Goal: Information Seeking & Learning: Learn about a topic

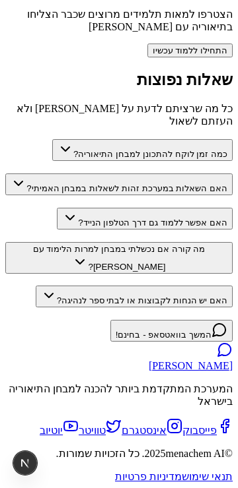
scroll to position [2839, 0]
click at [182, 161] on button "כמה זמן לוקח להתכונן למבחן התיאוריה?" at bounding box center [142, 150] width 180 height 22
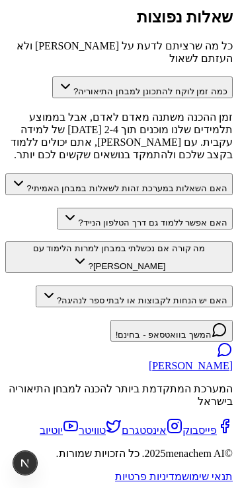
click at [182, 98] on button "כמה זמן לוקח להתכונן למבחן התיאוריה?" at bounding box center [142, 88] width 180 height 22
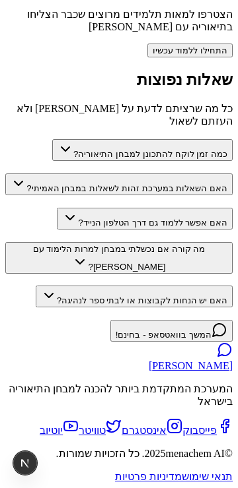
click at [170, 195] on button "האם השאלות במערכת זהות לשאלות במבחן האמיתי?" at bounding box center [118, 185] width 227 height 22
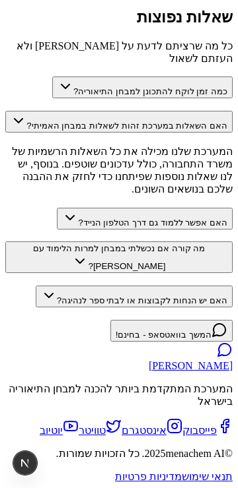
click at [170, 133] on button "האם השאלות במערכת זהות לשאלות במבחן האמיתי?" at bounding box center [118, 122] width 227 height 22
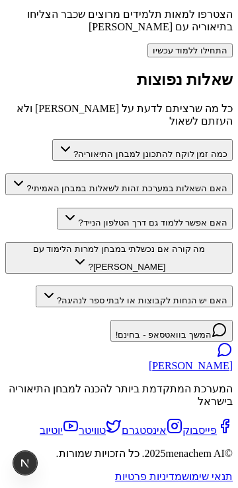
click at [166, 230] on button "האם אפשר ללמוד גם דרך הטלפון הנייד?" at bounding box center [145, 219] width 176 height 22
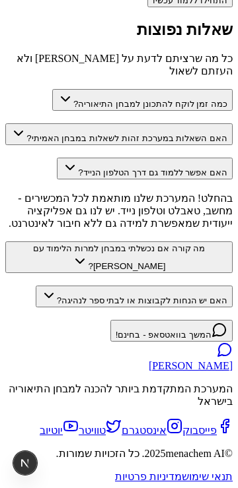
click at [166, 180] on button "האם אפשר ללמוד גם דרך הטלפון הנייד?" at bounding box center [145, 169] width 176 height 22
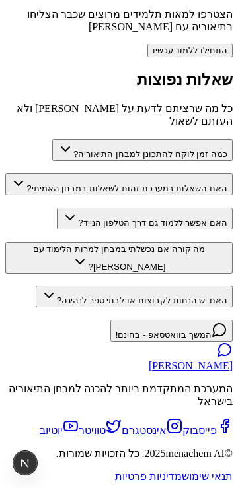
scroll to position [2870, 0]
click at [172, 230] on button "האם אפשר ללמוד גם דרך הטלפון הנייד?" at bounding box center [145, 219] width 176 height 22
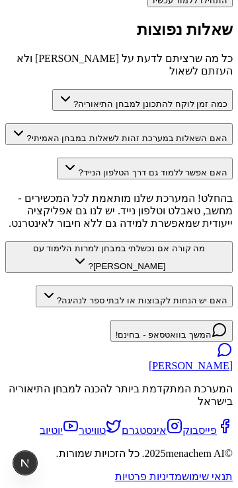
click at [172, 180] on button "האם אפשר ללמוד גם דרך הטלפון הנייד?" at bounding box center [145, 169] width 176 height 22
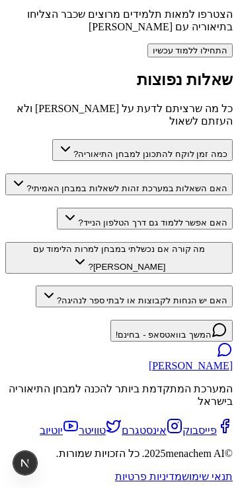
click at [165, 274] on button "מה קורה אם נכשלתי במבחן למרות הלימוד עם [PERSON_NAME]?" at bounding box center [118, 258] width 227 height 32
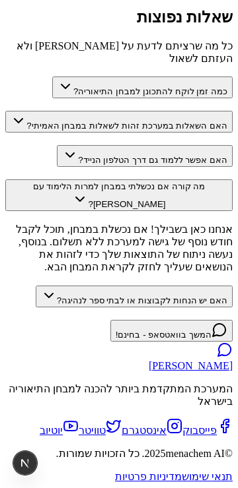
scroll to position [2972, 0]
click at [183, 167] on button "האם אפשר ללמוד גם דרך הטלפון הנייד?" at bounding box center [145, 156] width 176 height 22
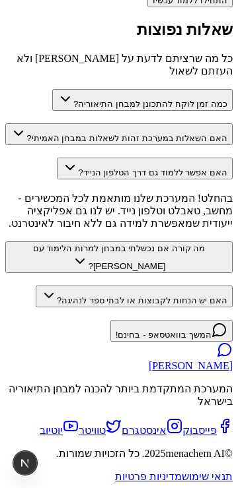
scroll to position [2970, 0]
click at [172, 308] on button "האם יש הנחות לקבוצות או לבתי ספר לנהיגה?" at bounding box center [134, 297] width 197 height 22
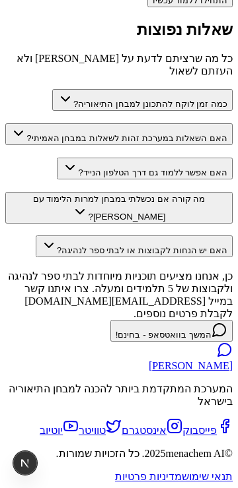
click at [148, 224] on button "מה קורה אם נכשלתי במבחן למרות הלימוד עם [PERSON_NAME]?" at bounding box center [118, 208] width 227 height 32
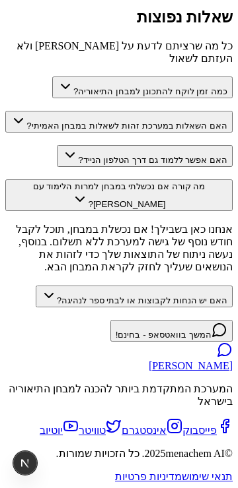
click at [184, 167] on button "האם אפשר ללמוד גם דרך הטלפון הנייד?" at bounding box center [145, 156] width 176 height 22
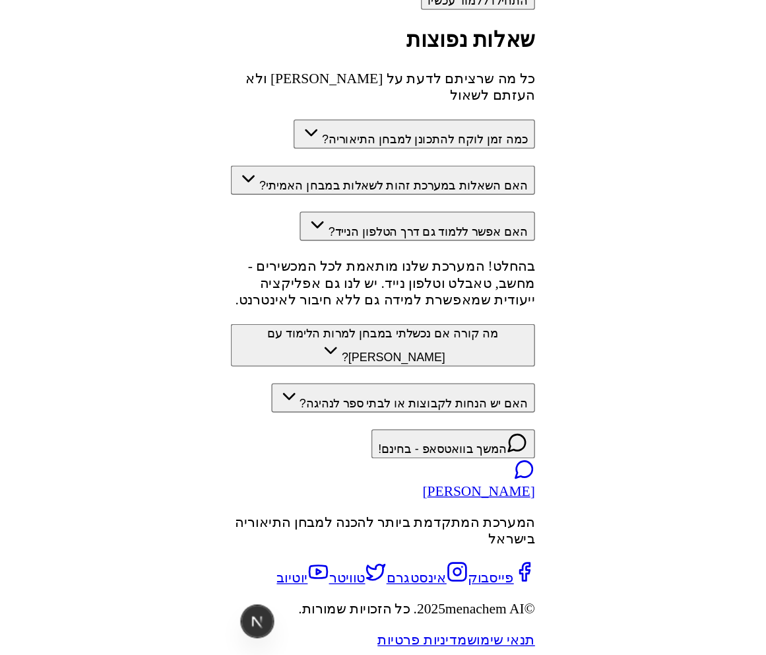
scroll to position [1853, 0]
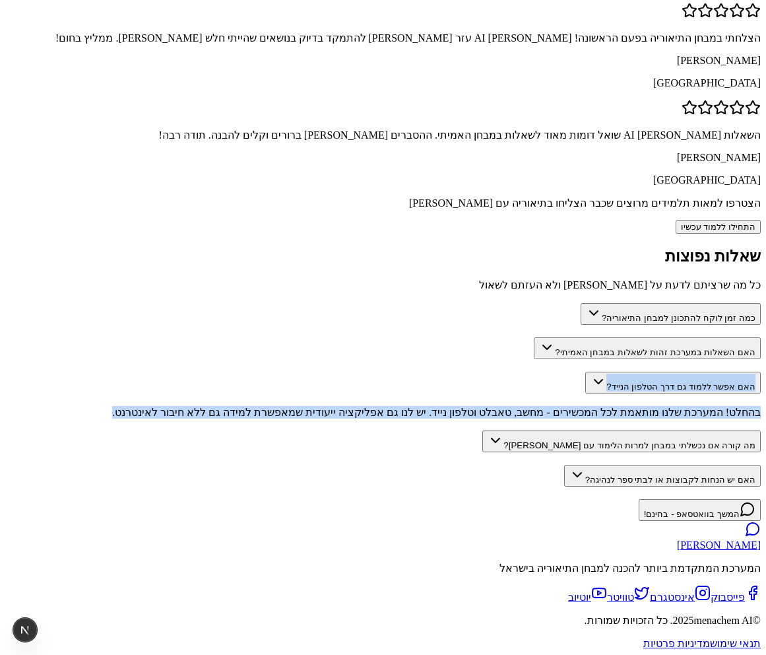
drag, startPoint x: 521, startPoint y: 253, endPoint x: 661, endPoint y: 197, distance: 150.5
click at [661, 247] on section "שאלות נפוצות כל מה שרציתם לדעת על [PERSON_NAME] ולא העזתם לשאול כמה זמן לוקח לה…" at bounding box center [383, 367] width 756 height 240
copy div "האם אפשר ללמוד גם דרך הטלפון הנייד? בהחלט! המערכת שלנו מותאמת לכל המכשירים - מח…"
click at [574, 337] on button "האם השאלות במערכת זהות לשאלות במבחן האמיתי?" at bounding box center [647, 348] width 227 height 22
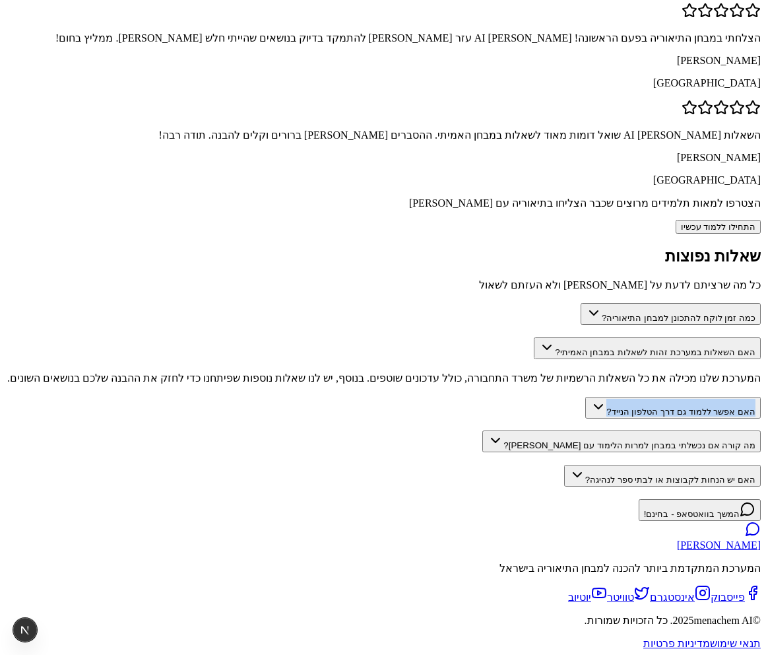
click at [605, 303] on button "כמה זמן לוקח להתכונן למבחן התיאוריה?" at bounding box center [671, 314] width 180 height 22
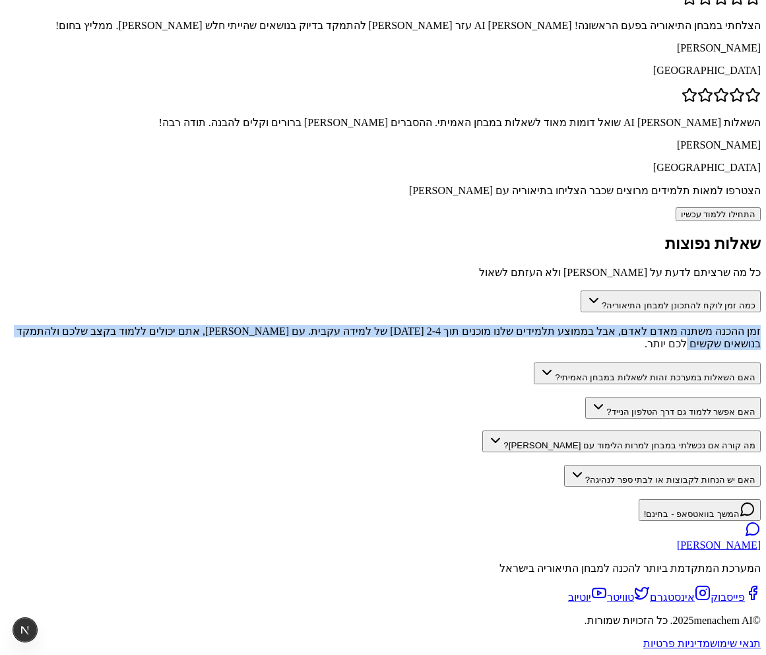
drag, startPoint x: 429, startPoint y: 167, endPoint x: 638, endPoint y: 143, distance: 210.6
click at [638, 234] on section "שאלות נפוצות כל מה שרציתם לדעת על [PERSON_NAME] ולא העזתם לשאול כמה זמן לוקח לה…" at bounding box center [383, 360] width 756 height 252
click at [586, 397] on button "האם אפשר ללמוד גם דרך הטלפון הנייד?" at bounding box center [673, 408] width 176 height 22
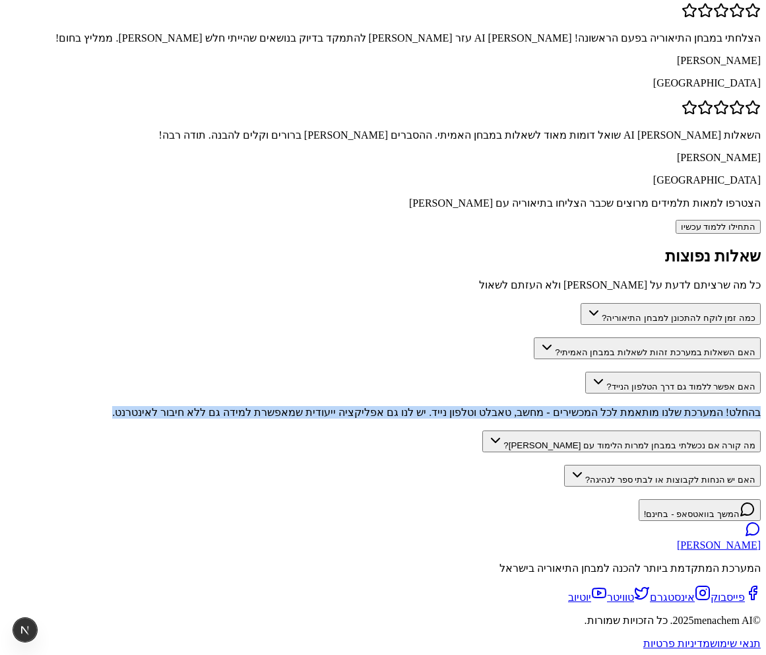
drag, startPoint x: 560, startPoint y: 240, endPoint x: 664, endPoint y: 209, distance: 108.8
click at [664, 247] on section "שאלות נפוצות כל מה שרציתם לדעת על [PERSON_NAME] ולא העזתם לשאול כמה זמן לוקח לה…" at bounding box center [383, 367] width 756 height 240
click at [575, 430] on button "מה קורה אם נכשלתי במבחן למרות הלימוד עם [PERSON_NAME]?" at bounding box center [621, 441] width 279 height 22
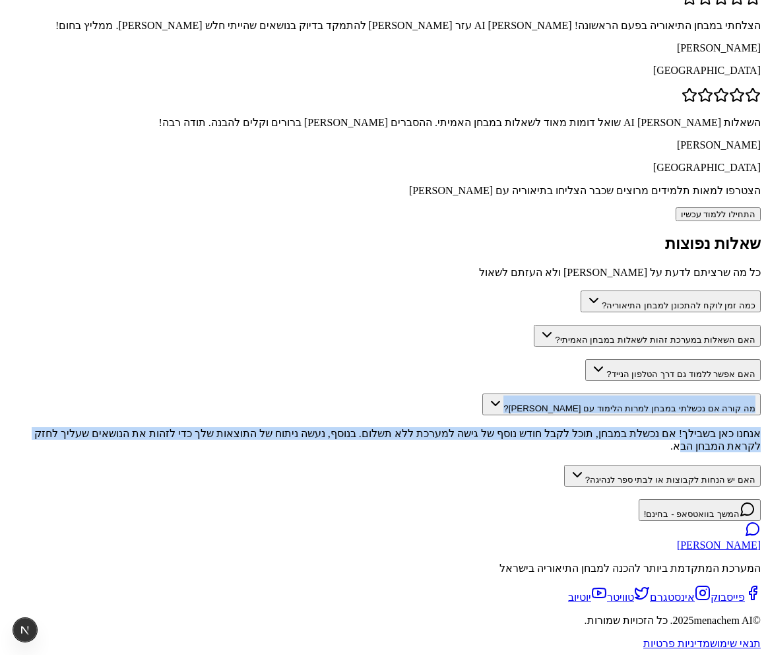
drag, startPoint x: 446, startPoint y: 277, endPoint x: 673, endPoint y: 238, distance: 229.6
click at [673, 238] on section "שאלות נפוצות כל מה שרציתם לדעת על [PERSON_NAME] ולא העזתם לשאול כמה זמן לוקח לה…" at bounding box center [383, 360] width 756 height 252
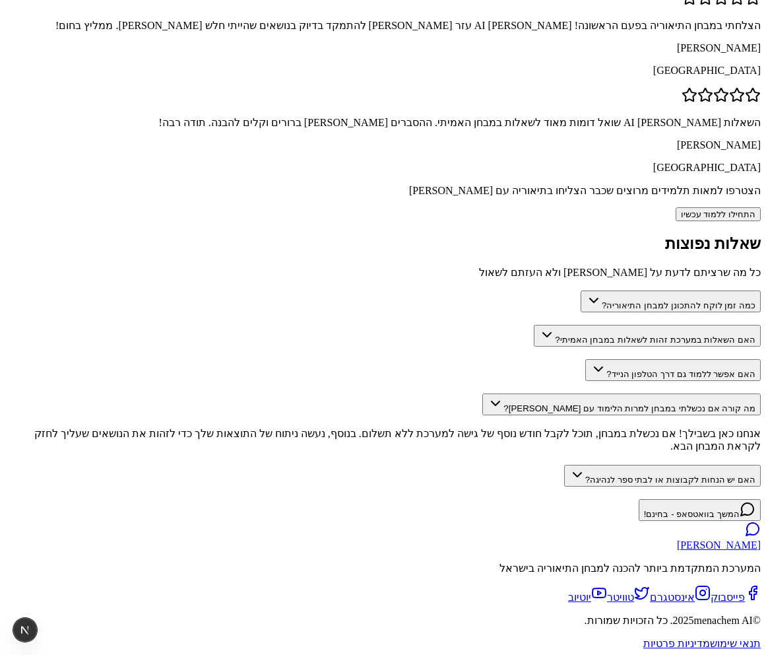
click at [420, 427] on div "אנחנו כאן בשבילך! אם נכשלת במבחן, תוכל לקבל חודש נוסף של גישה למערכת ללא תשלום.…" at bounding box center [383, 439] width 756 height 25
click at [564, 465] on button "האם יש הנחות לקבוצות או לבתי ספר לנהיגה?" at bounding box center [662, 476] width 197 height 22
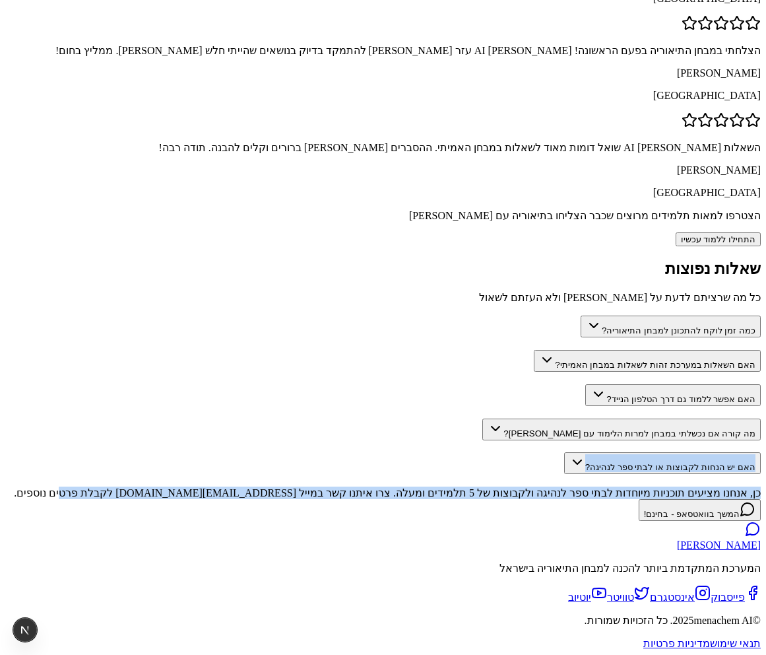
drag, startPoint x: 512, startPoint y: 319, endPoint x: 667, endPoint y: 280, distance: 159.9
click at [667, 280] on section "שאלות נפוצות כל מה שרציתם לדעת על [PERSON_NAME] ולא העזתם לשאול כמה זמן לוקח לה…" at bounding box center [383, 379] width 756 height 240
copy div "האם יש הנחות לקבוצות או לבתי ספר לנהיגה? כן, אנחנו מציעים תוכניות מיוחדות לבתי …"
click at [602, 486] on div "כן, אנחנו מציעים תוכניות מיוחדות לבתי ספר לנהיגה ולקבוצות של 5 תלמידים ומעלה. צ…" at bounding box center [383, 492] width 756 height 13
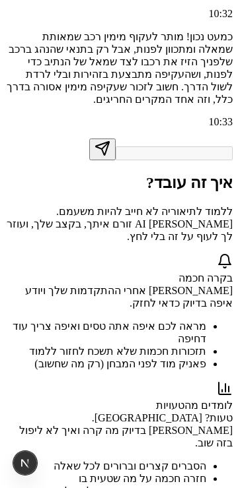
scroll to position [0, 0]
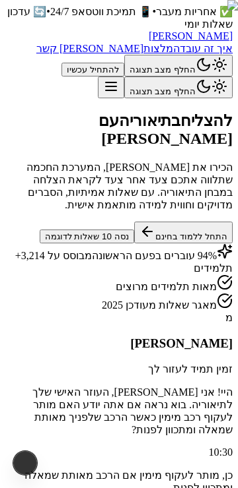
click at [134, 244] on button "נסה 10 שאלות לדוגמה" at bounding box center [87, 237] width 94 height 14
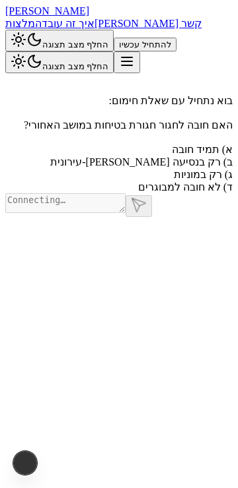
scroll to position [1, 0]
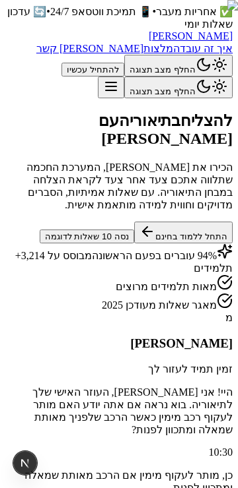
click at [195, 244] on button "התחל ללמוד בחינם" at bounding box center [183, 233] width 98 height 22
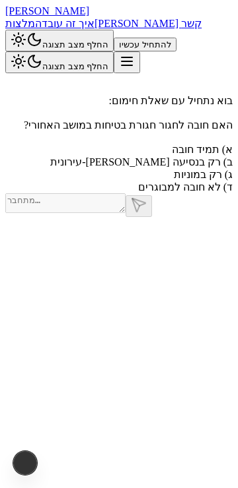
scroll to position [1, 0]
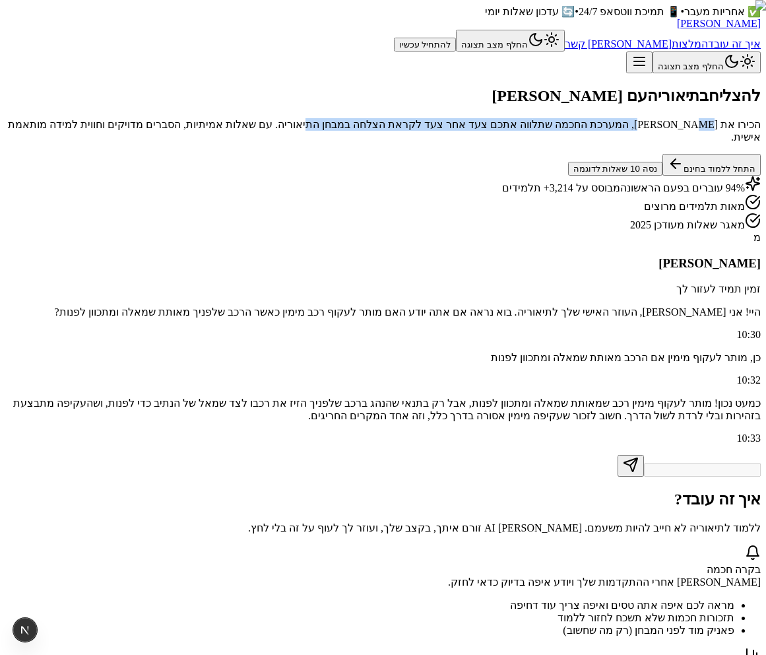
drag, startPoint x: 634, startPoint y: 282, endPoint x: 575, endPoint y: 306, distance: 64.0
click at [574, 143] on p "הכירו את [PERSON_NAME], המערכת החכמה שתלווה אתכם צעד אחר צעד לקראת הצלחה במבחן …" at bounding box center [383, 130] width 756 height 25
copy p "מערכת החכמה שתלווה אתכם צעד אחר צעד לקראת הצלחה במבחן התיאוריה"
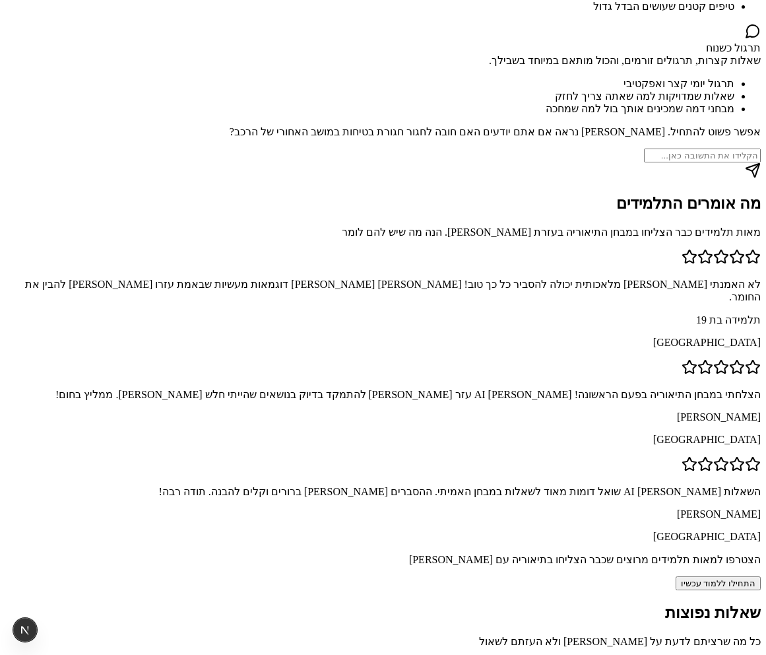
scroll to position [774, 0]
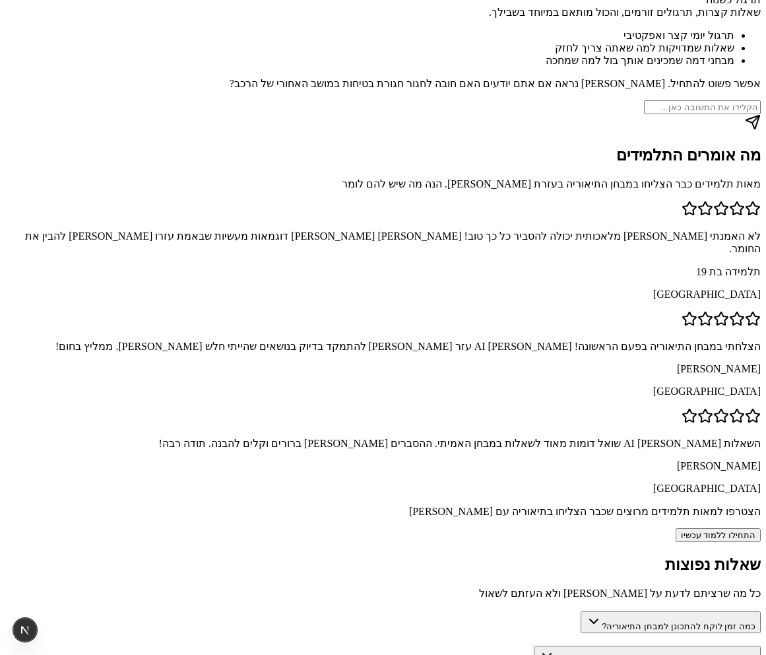
click at [644, 114] on input "text" at bounding box center [702, 107] width 117 height 14
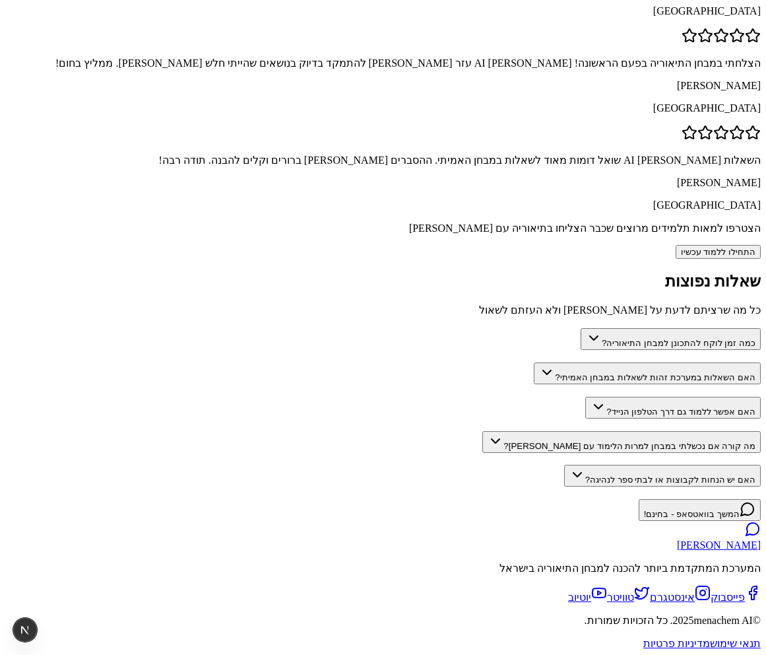
scroll to position [1816, 0]
click at [568, 431] on button "מה קורה אם נכשלתי במבחן למרות הלימוד עם [PERSON_NAME]?" at bounding box center [621, 442] width 279 height 22
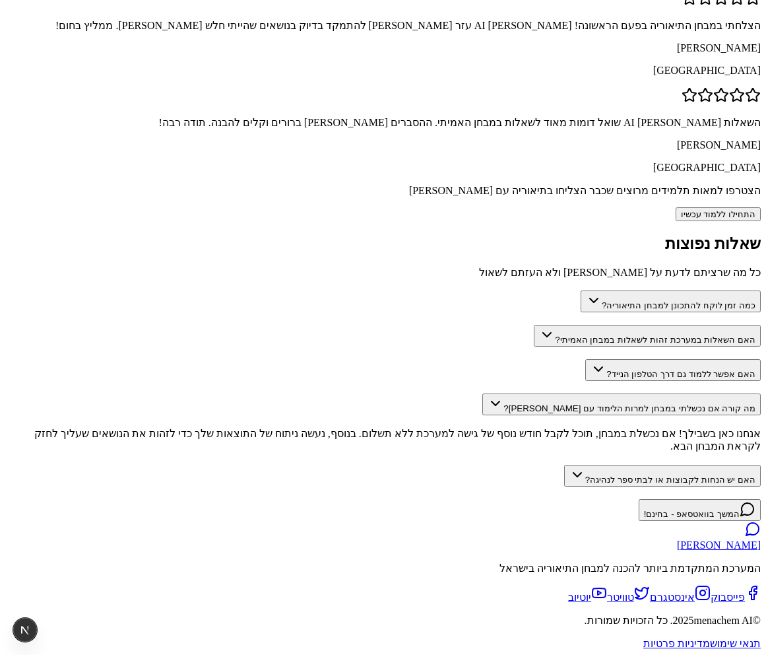
click at [595, 359] on button "האם אפשר ללמוד גם דרך הטלפון הנייד?" at bounding box center [673, 370] width 176 height 22
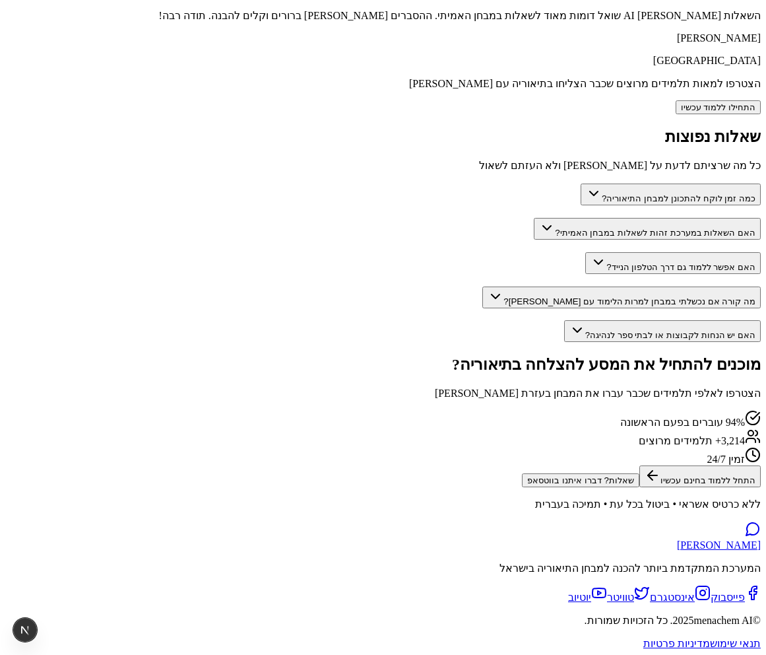
click at [581, 183] on button "כמה זמן לוקח להתכונן למבחן התיאוריה?" at bounding box center [671, 194] width 180 height 22
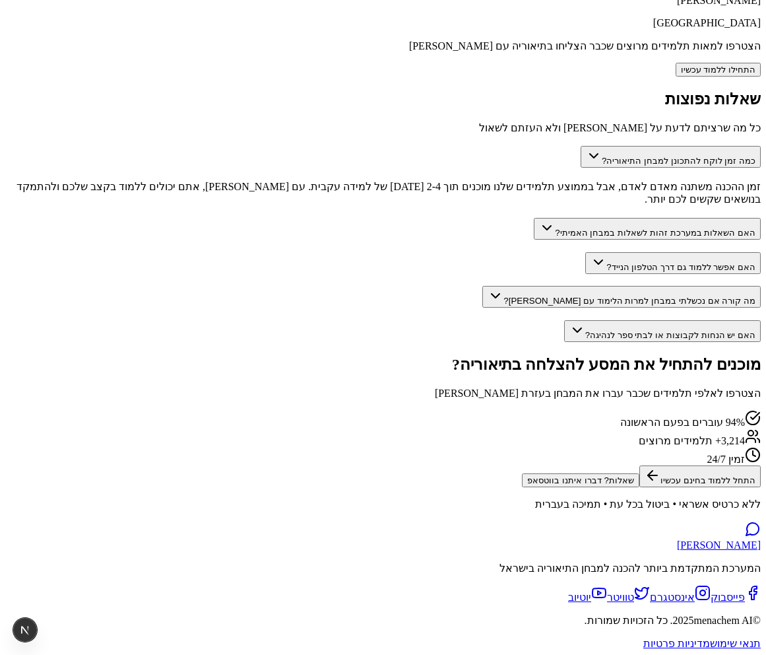
click at [581, 154] on button "כמה זמן לוקח להתכונן למבחן התיאוריה?" at bounding box center [671, 157] width 180 height 22
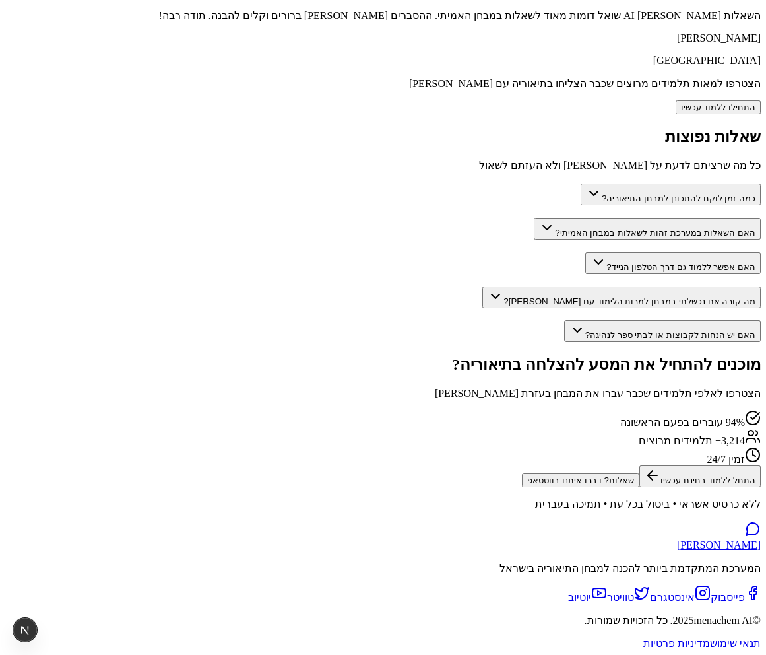
click at [580, 218] on button "האם השאלות במערכת זהות לשאלות במבחן האמיתי?" at bounding box center [647, 229] width 227 height 22
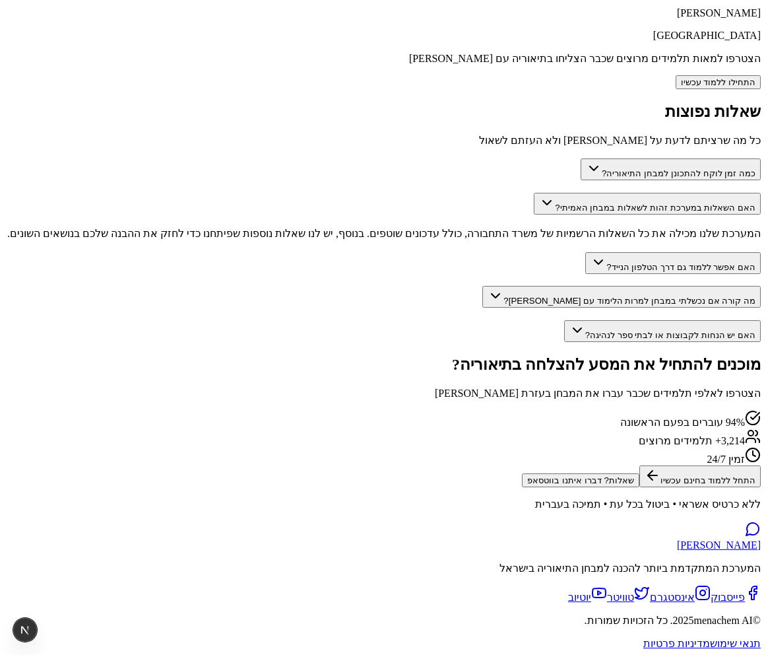
click at [580, 193] on button "האם השאלות במערכת זהות לשאלות במבחן האמיתי?" at bounding box center [647, 204] width 227 height 22
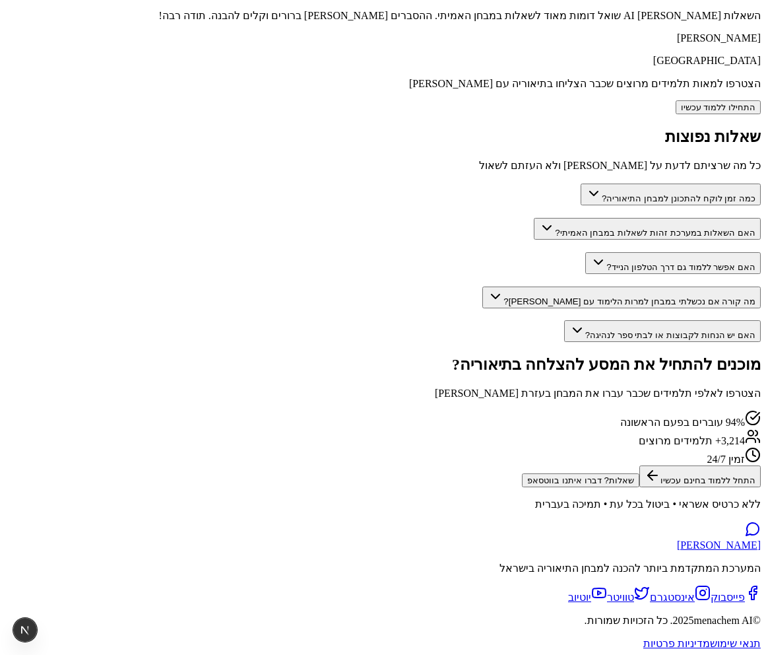
click at [585, 252] on button "האם אפשר ללמוד גם דרך הטלפון הנייד?" at bounding box center [673, 263] width 176 height 22
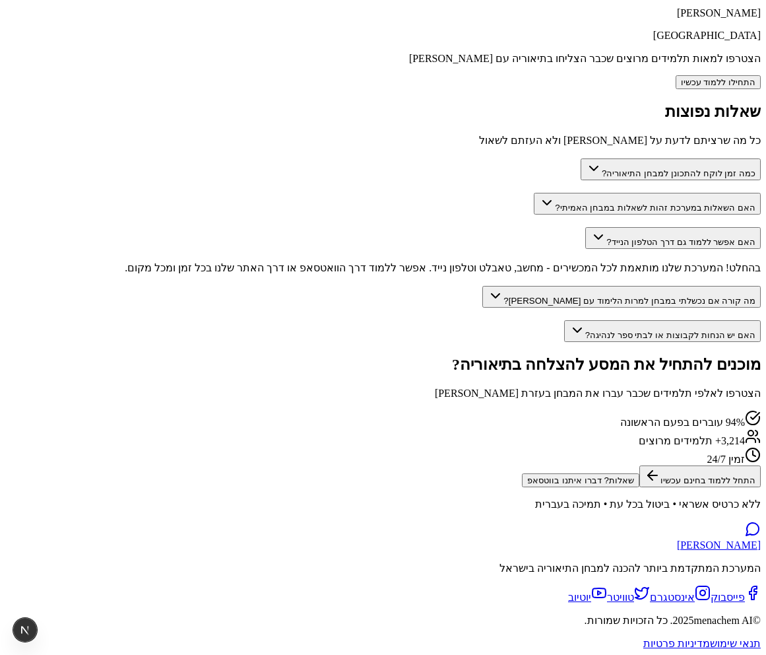
click at [585, 234] on button "האם אפשר ללמוד גם דרך הטלפון הנייד?" at bounding box center [673, 238] width 176 height 22
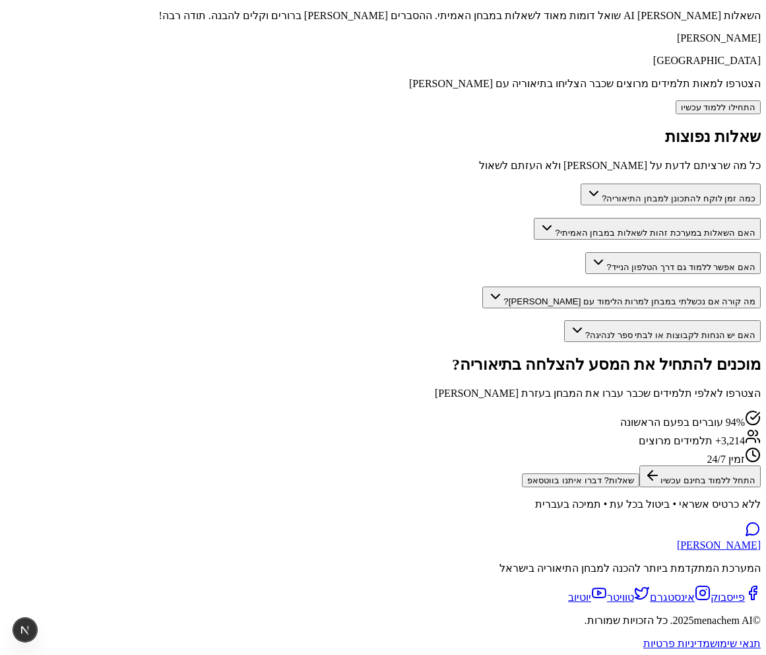
click at [575, 286] on button "מה קורה אם נכשלתי במבחן למרות הלימוד עם [PERSON_NAME]?" at bounding box center [621, 297] width 279 height 22
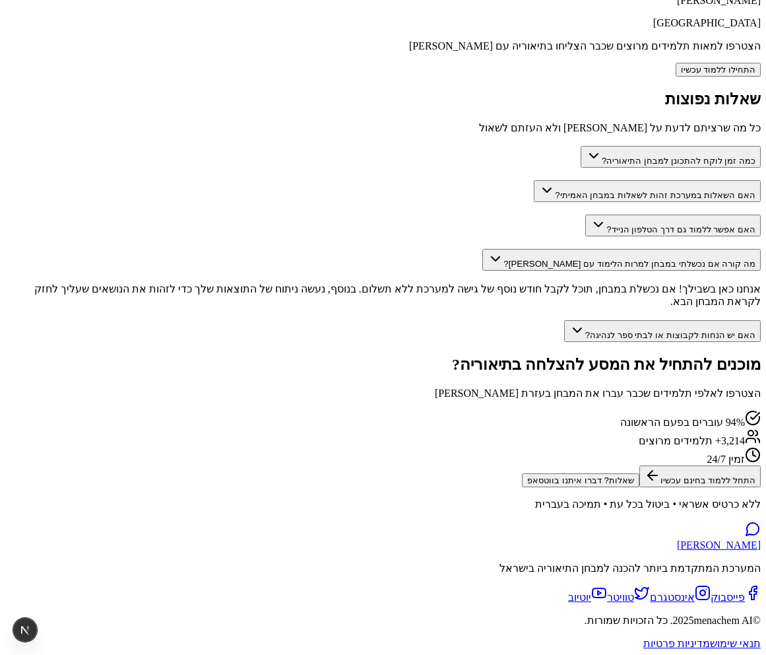
click at [575, 267] on button "מה קורה אם נכשלתי במבחן למרות הלימוד עם [PERSON_NAME]?" at bounding box center [621, 260] width 279 height 22
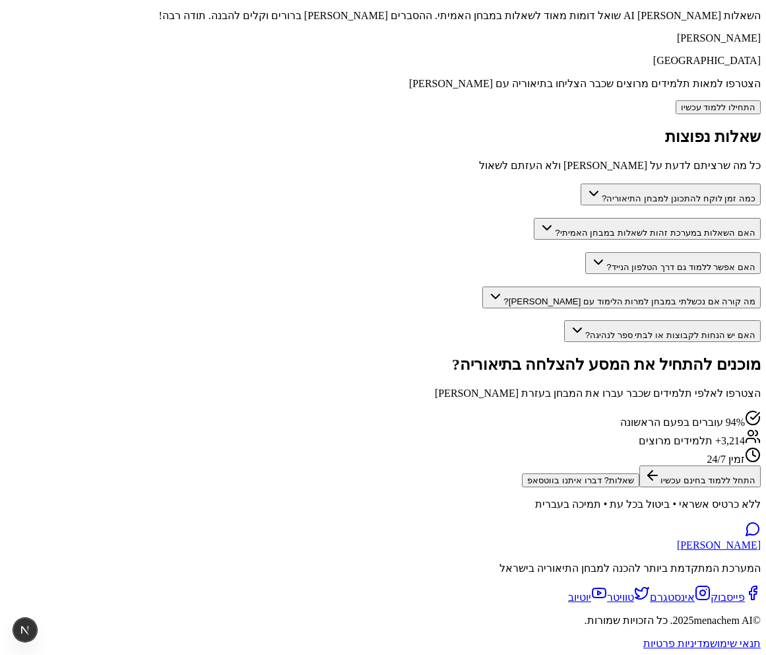
click at [576, 320] on button "האם יש הנחות לקבוצות או לבתי ספר לנהיגה?" at bounding box center [662, 331] width 197 height 22
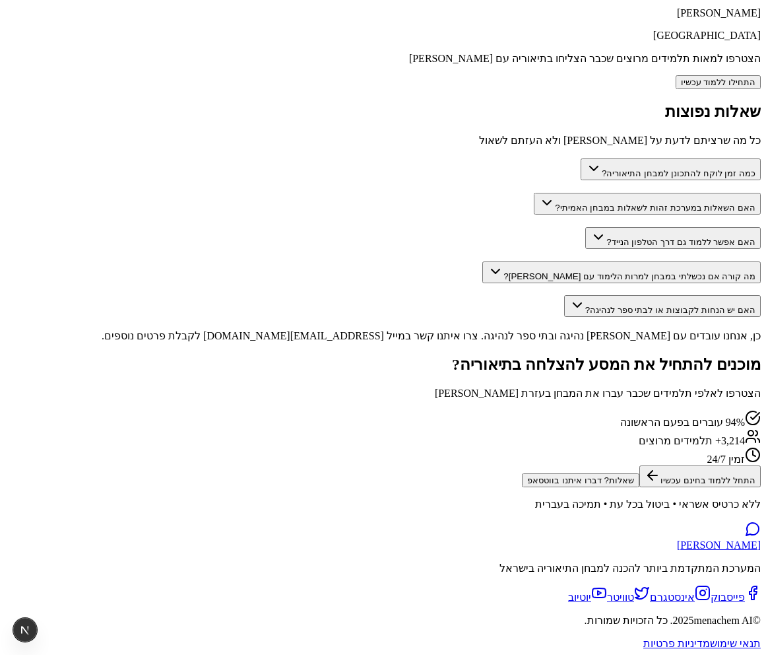
click at [576, 308] on button "האם יש הנחות לקבוצות או לבתי ספר לנהיגה?" at bounding box center [662, 306] width 197 height 22
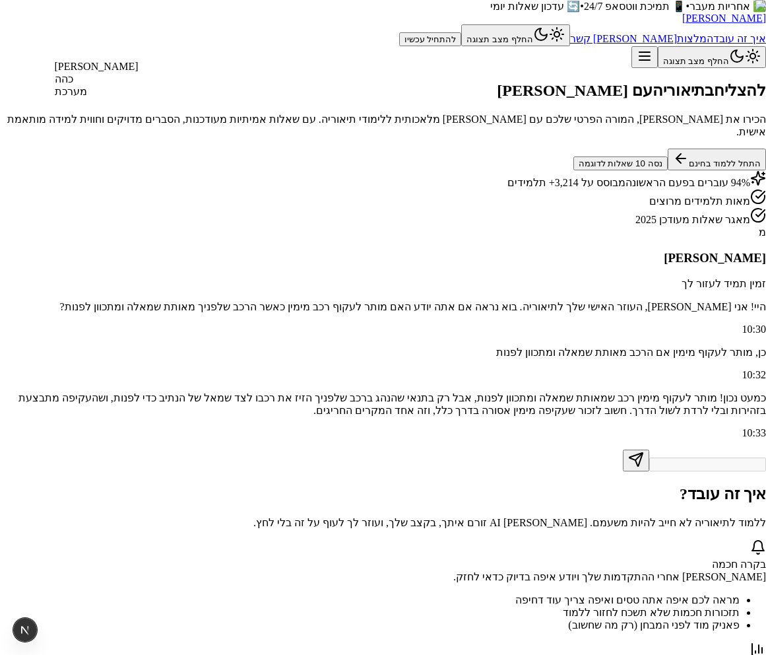
click at [92, 85] on div "כהה" at bounding box center [97, 79] width 84 height 13
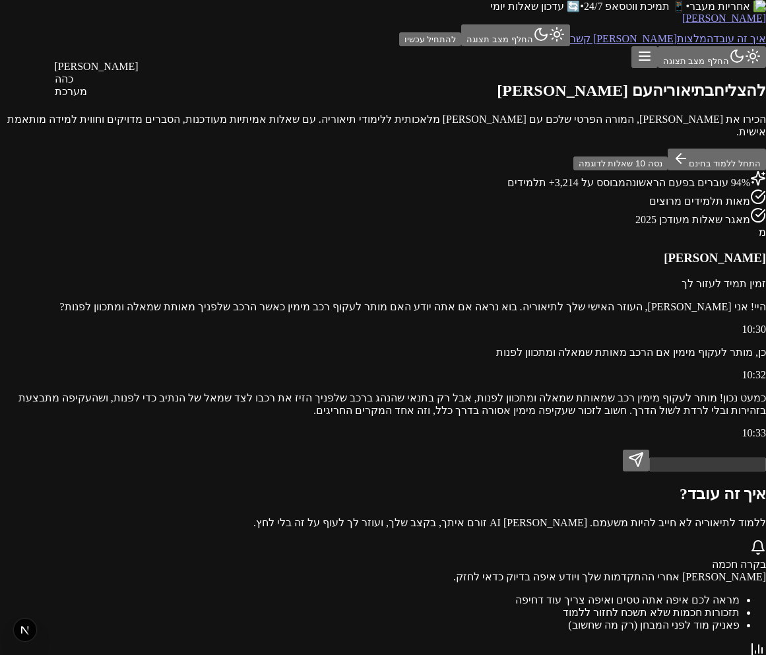
click at [82, 73] on div "בהיר" at bounding box center [97, 67] width 84 height 12
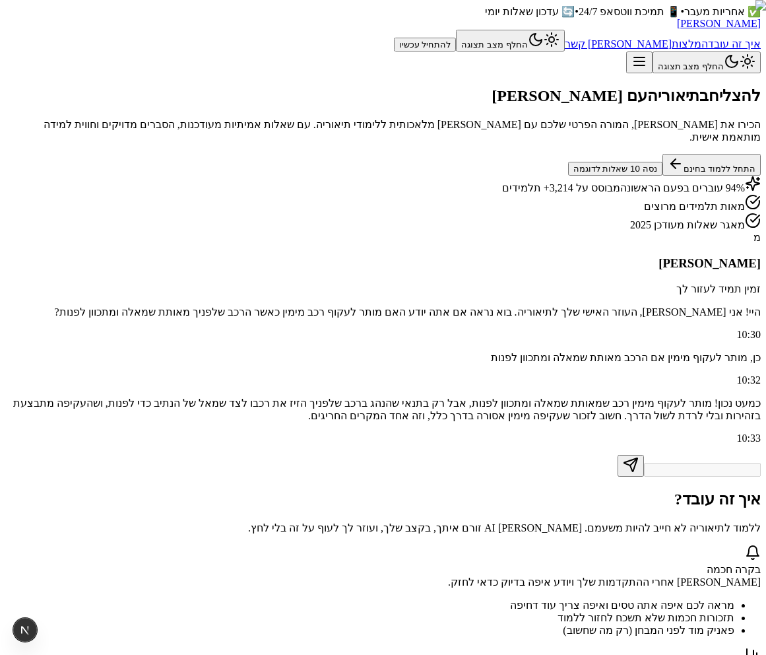
click at [394, 45] on button "להתחיל עכשיו" at bounding box center [425, 45] width 63 height 14
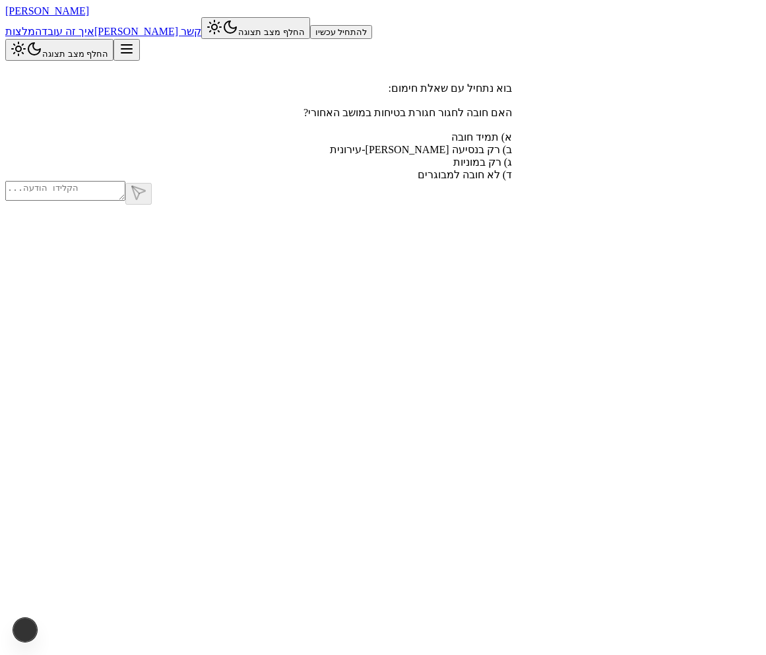
scroll to position [1, 0]
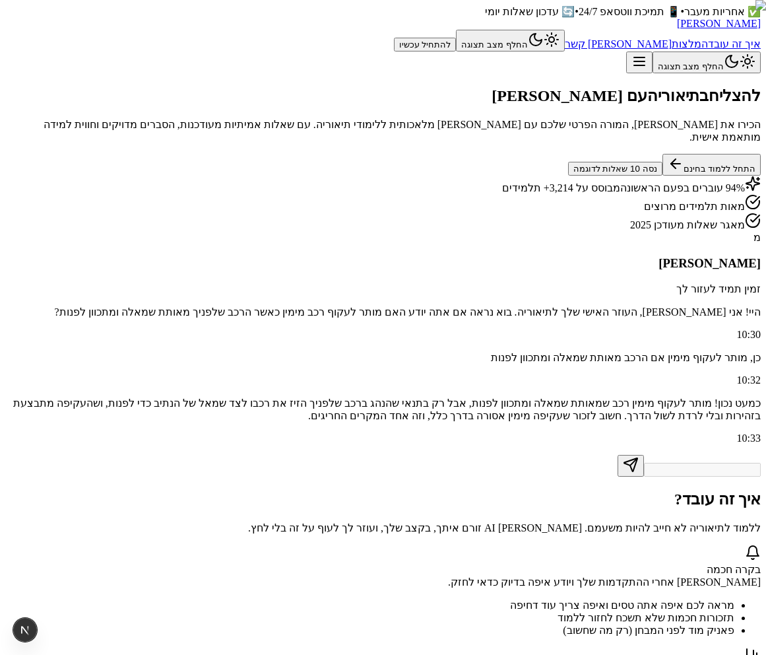
click at [684, 13] on span "✅ אחריות מעבר" at bounding box center [722, 11] width 77 height 11
click at [579, 15] on span "📱 תמיכת ווטסאפ 24/7" at bounding box center [630, 11] width 102 height 11
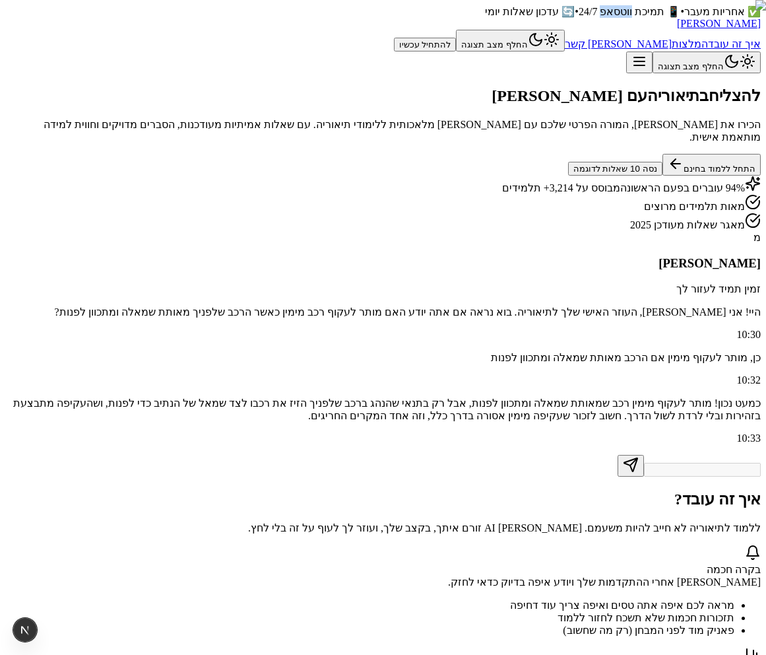
click at [579, 15] on span "📱 תמיכת ווטסאפ 24/7" at bounding box center [630, 11] width 102 height 11
click at [485, 17] on span "🔄 עדכון שאלות יומי" at bounding box center [530, 11] width 90 height 11
click at [322, 87] on section "להצליח בתיאוריה עם מנחם AI הכירו את מנחם AI, המורה הפרטי שלכם עם בינה מלאכותית …" at bounding box center [383, 281] width 756 height 390
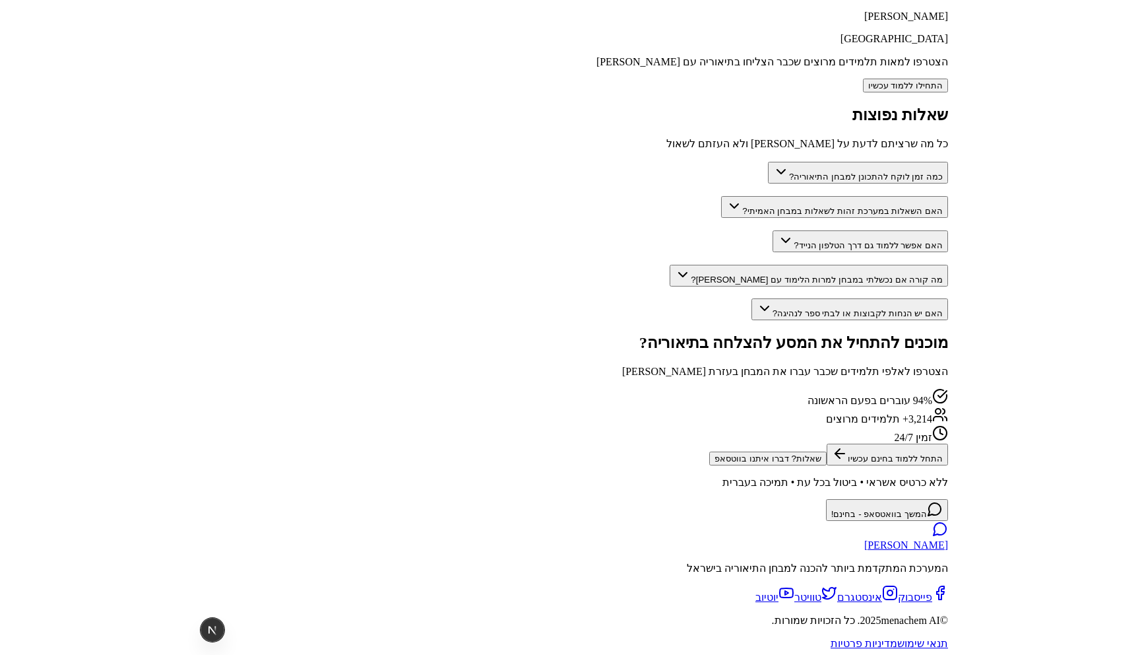
scroll to position [2216, 0]
